Goal: Task Accomplishment & Management: Use online tool/utility

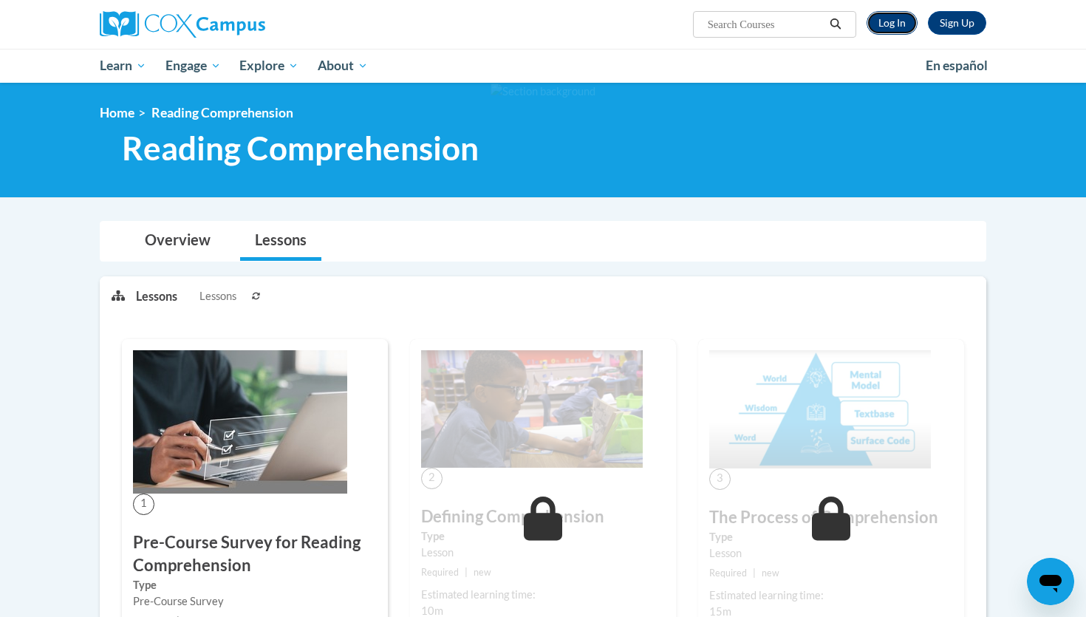
click at [894, 25] on link "Log In" at bounding box center [892, 23] width 51 height 24
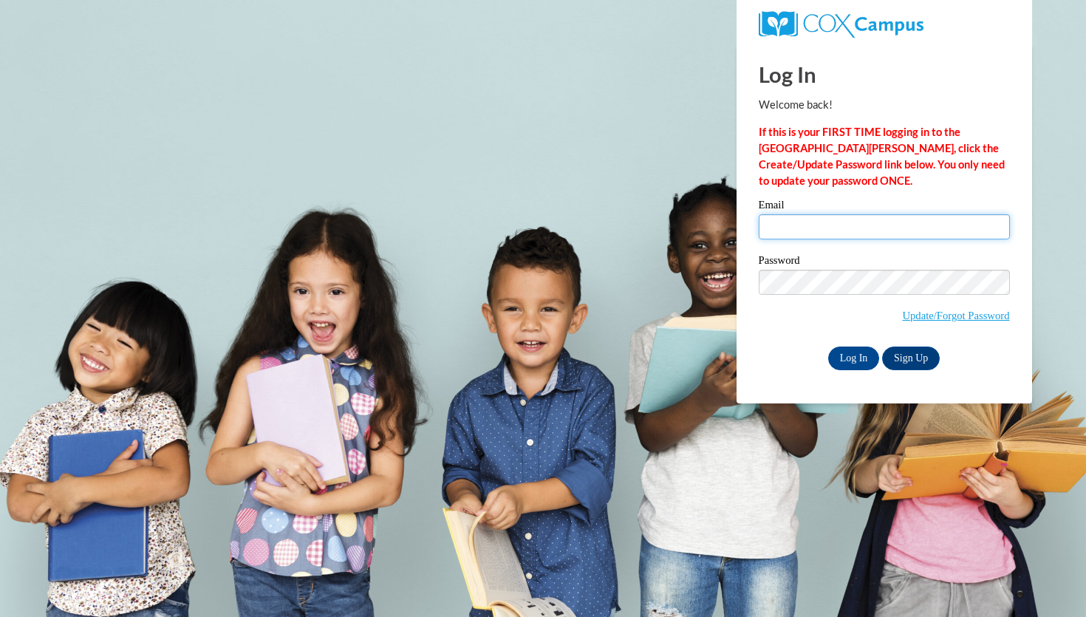
click at [852, 226] on input "Email" at bounding box center [884, 226] width 251 height 25
type input "[EMAIL_ADDRESS][DOMAIN_NAME]"
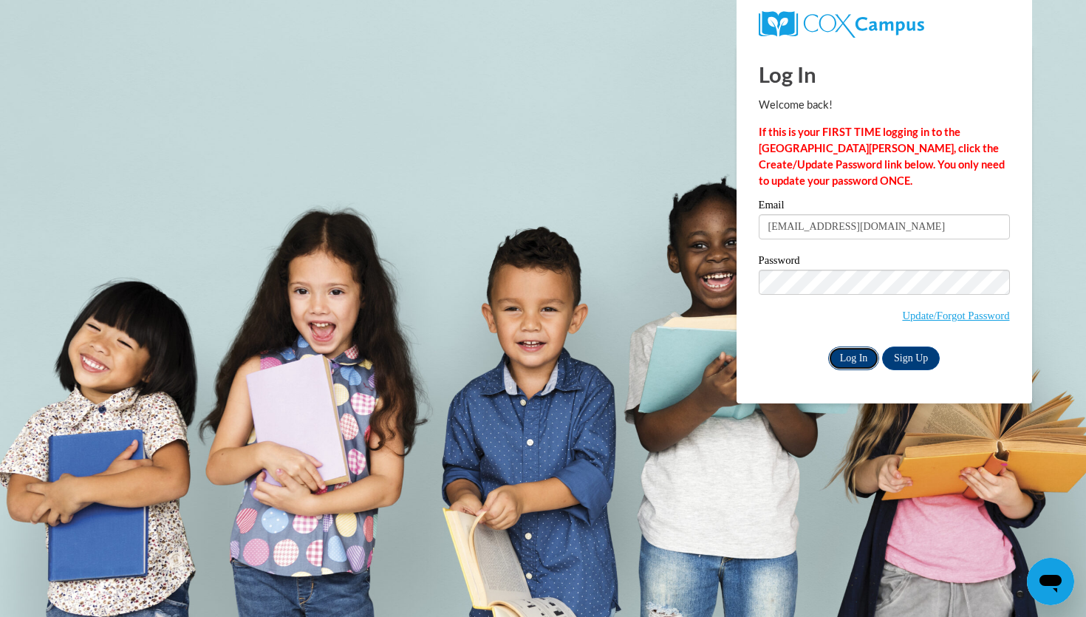
click at [850, 360] on input "Log In" at bounding box center [854, 359] width 52 height 24
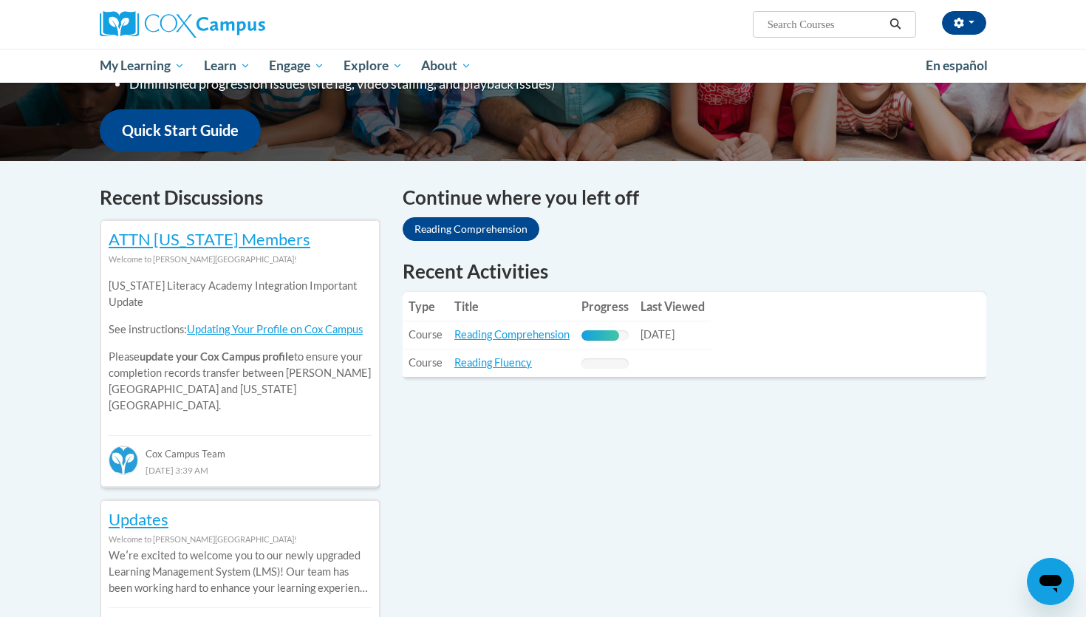
scroll to position [377, 0]
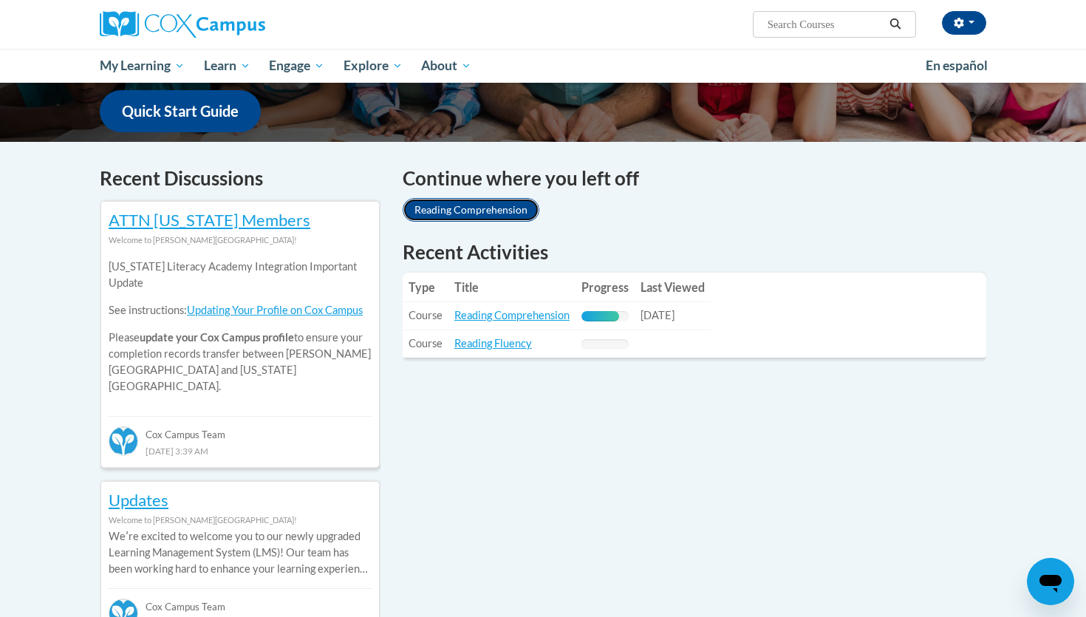
click at [500, 211] on link "Reading Comprehension" at bounding box center [471, 210] width 137 height 24
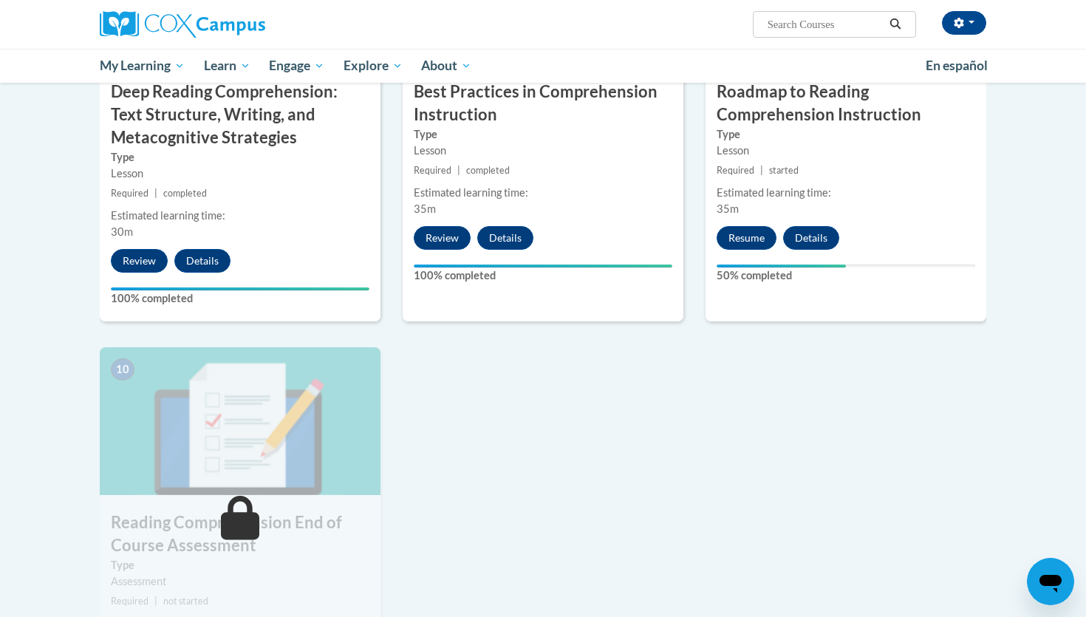
scroll to position [1314, 0]
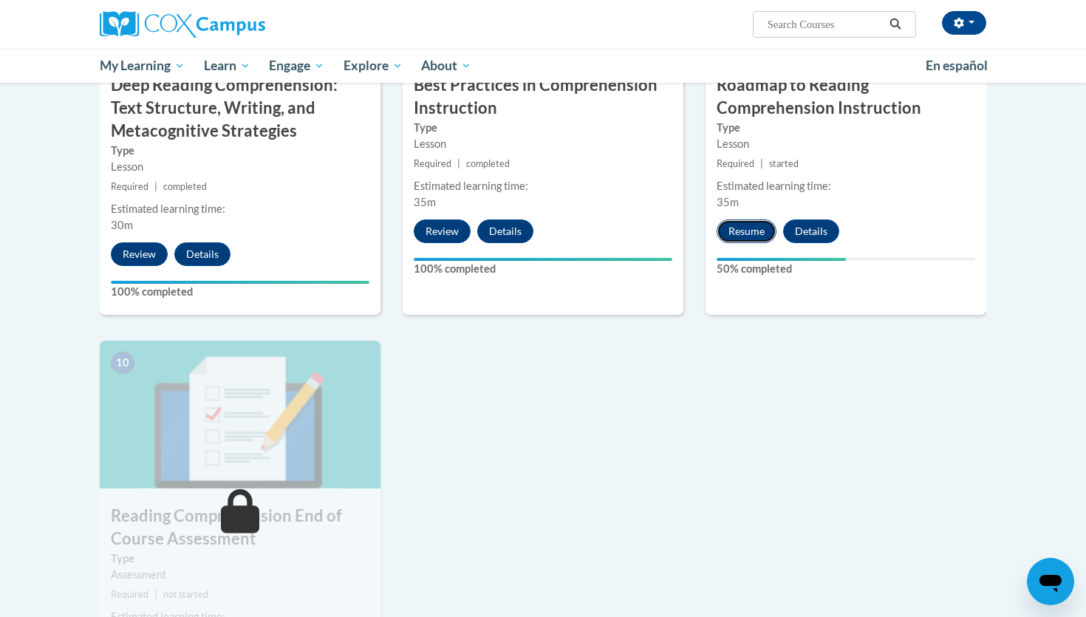
click at [752, 236] on button "Resume" at bounding box center [747, 231] width 60 height 24
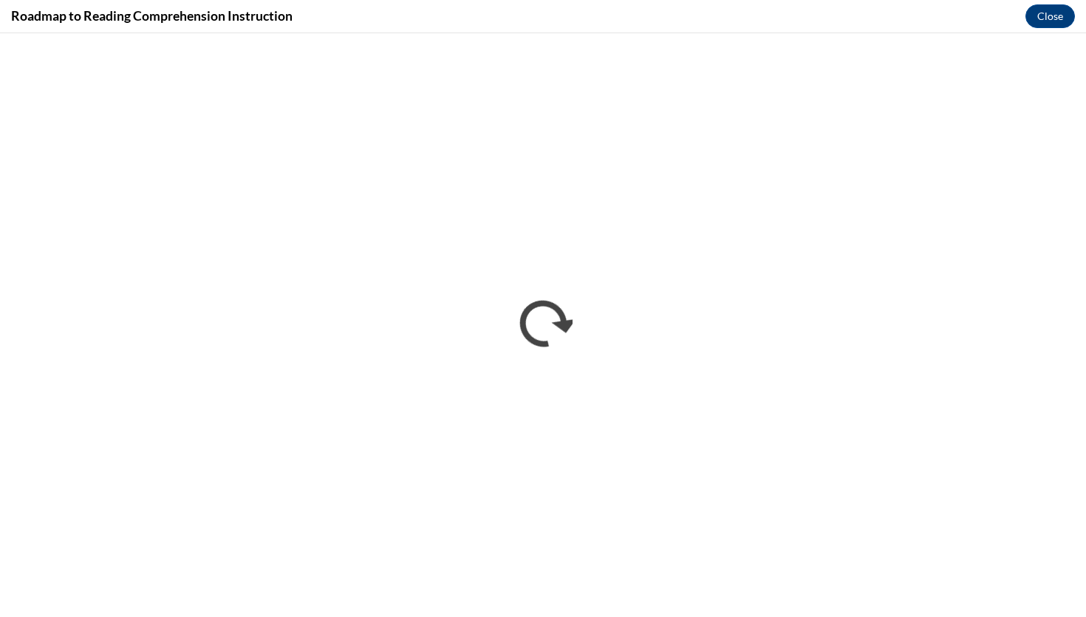
scroll to position [0, 0]
